Goal: Obtain resource: Obtain resource

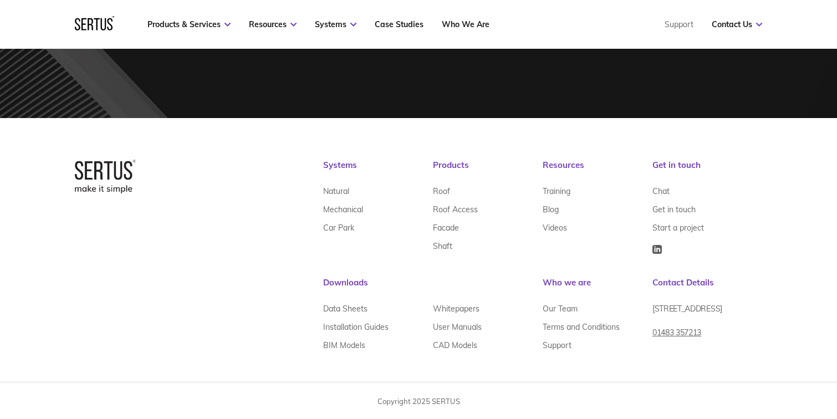
scroll to position [3444, 0]
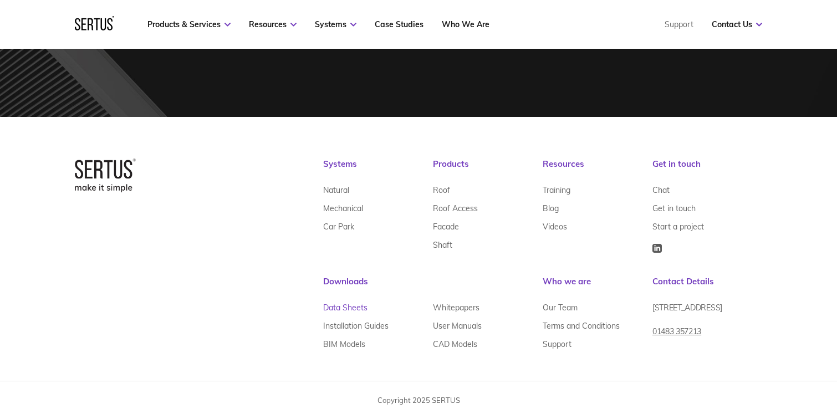
click at [353, 309] on link "Data Sheets" at bounding box center [345, 307] width 44 height 18
click at [472, 304] on link "Whitepapers" at bounding box center [456, 307] width 47 height 18
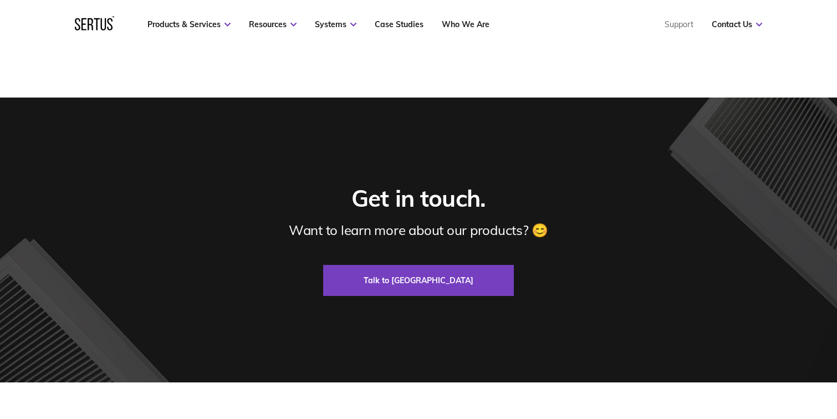
scroll to position [599, 0]
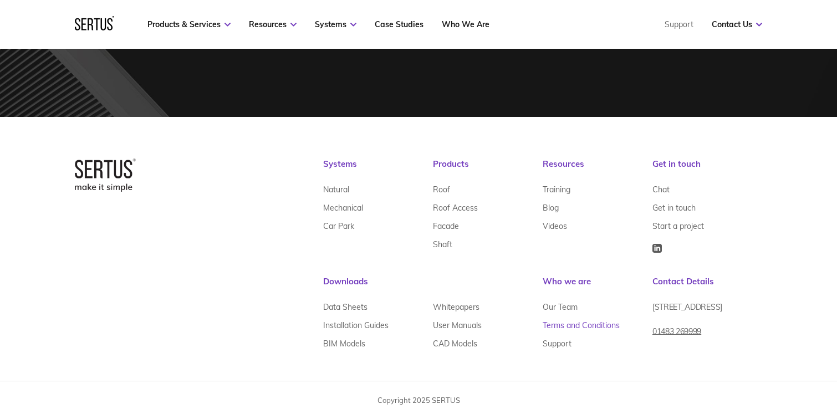
click at [559, 325] on link "Terms and Conditions" at bounding box center [581, 326] width 77 height 18
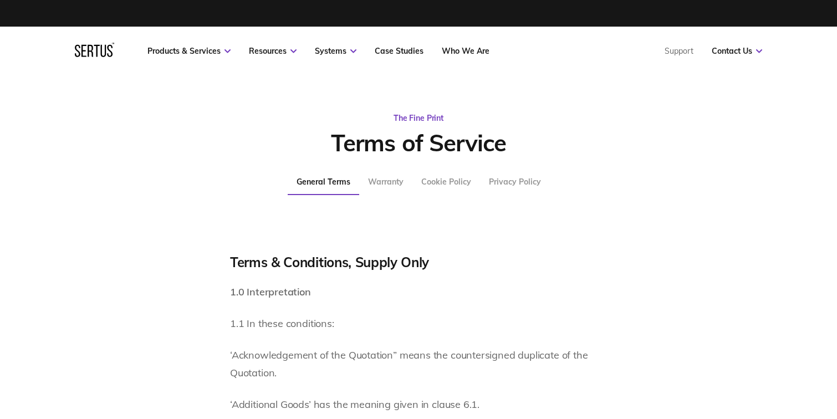
click at [385, 182] on div "Warranty" at bounding box center [385, 182] width 35 height 10
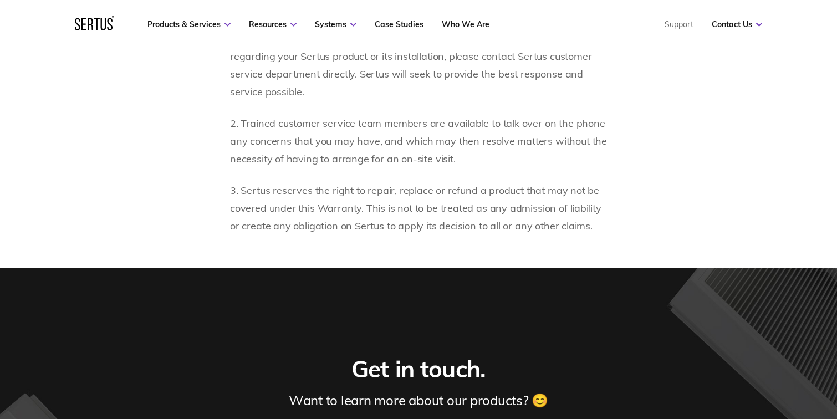
scroll to position [3053, 0]
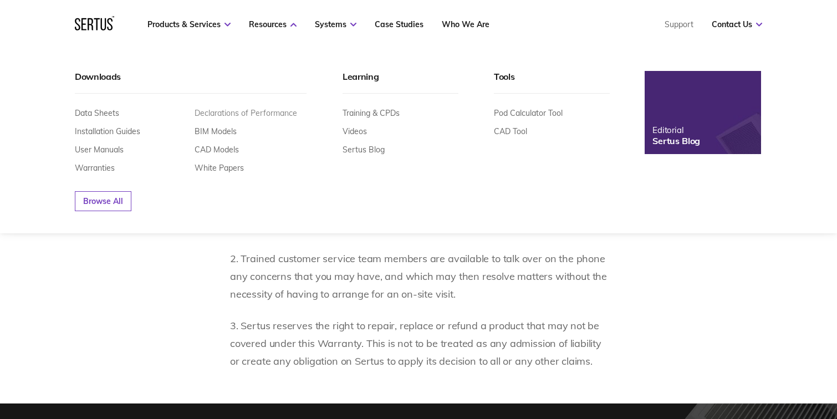
click at [267, 114] on link "Declarations of Performance" at bounding box center [246, 113] width 103 height 10
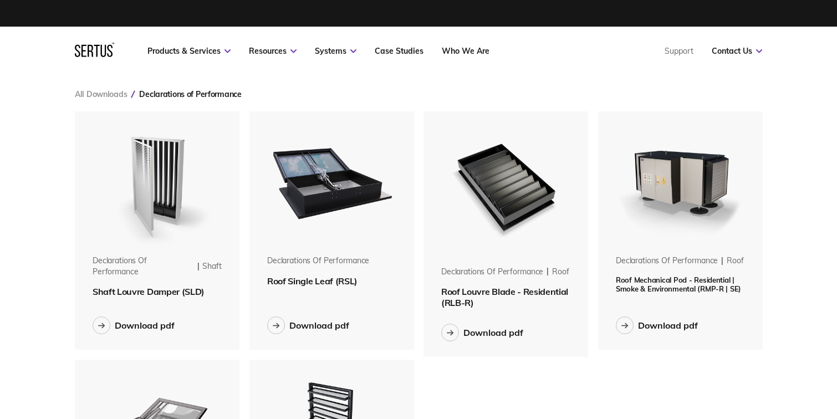
scroll to position [511, 705]
click at [333, 181] on img at bounding box center [332, 181] width 140 height 140
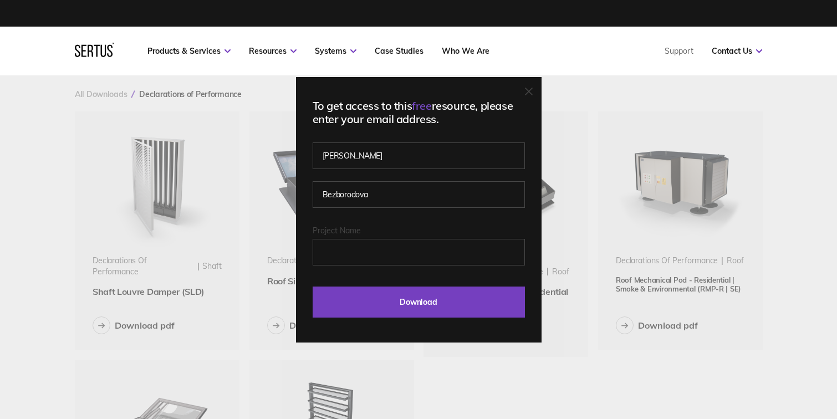
click at [533, 93] on icon at bounding box center [529, 92] width 8 height 8
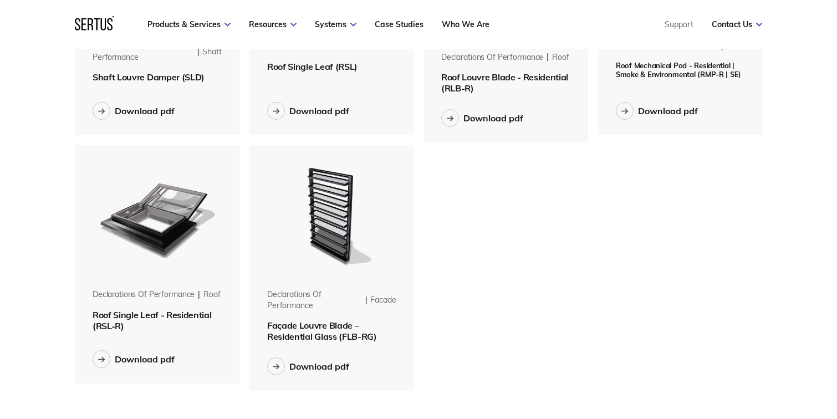
scroll to position [55, 0]
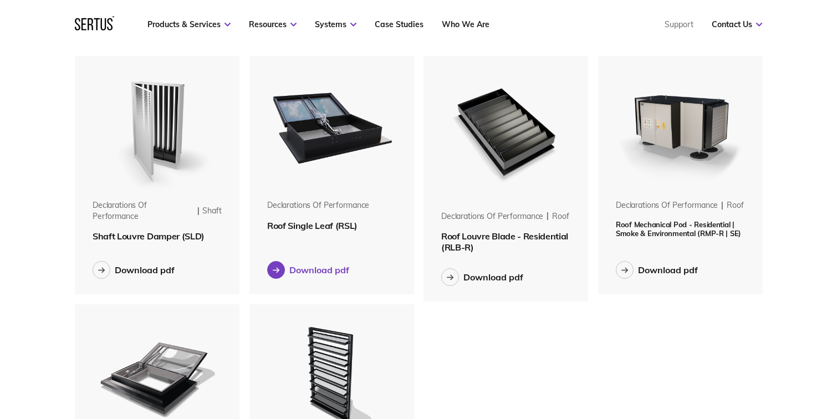
click at [276, 270] on icon at bounding box center [276, 270] width 7 height 6
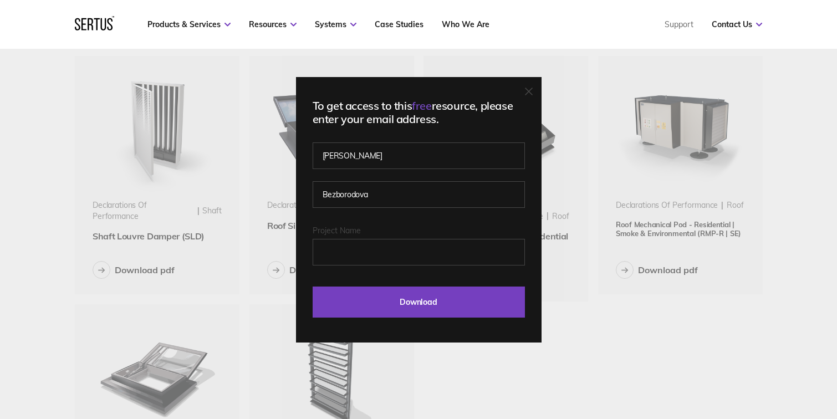
click at [533, 91] on icon at bounding box center [529, 92] width 8 height 8
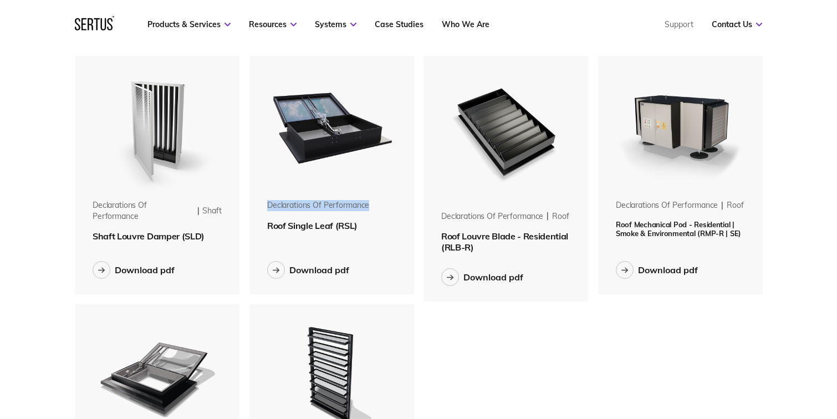
drag, startPoint x: 369, startPoint y: 203, endPoint x: 269, endPoint y: 205, distance: 99.8
click at [269, 205] on div "Declarations of Performance" at bounding box center [318, 205] width 102 height 11
copy div "Declarations of Performance"
